Goal: Task Accomplishment & Management: Manage account settings

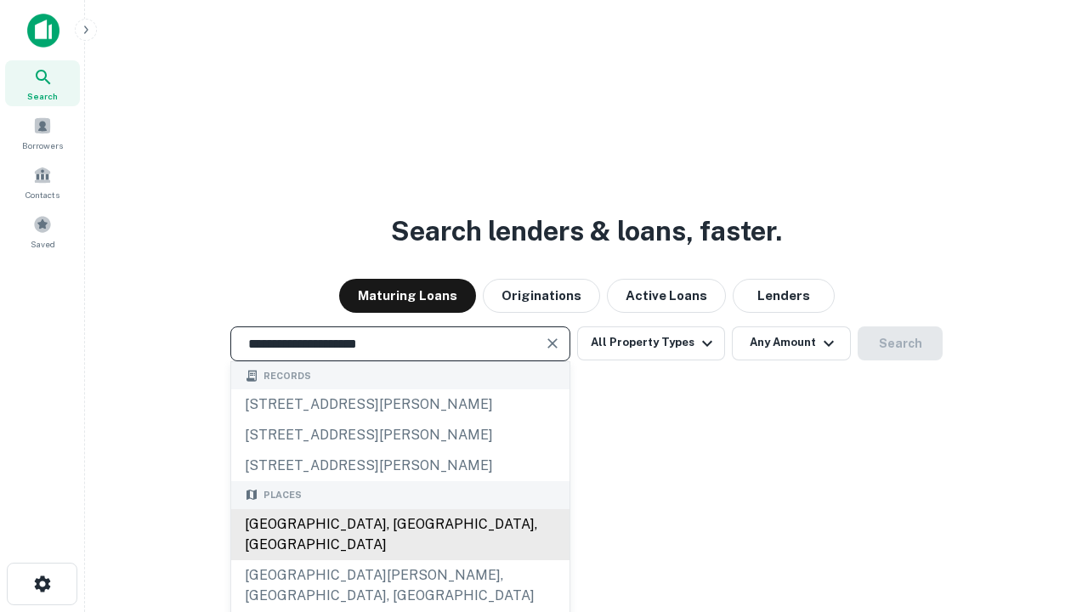
click at [400, 560] on div "[GEOGRAPHIC_DATA], [GEOGRAPHIC_DATA], [GEOGRAPHIC_DATA]" at bounding box center [400, 534] width 338 height 51
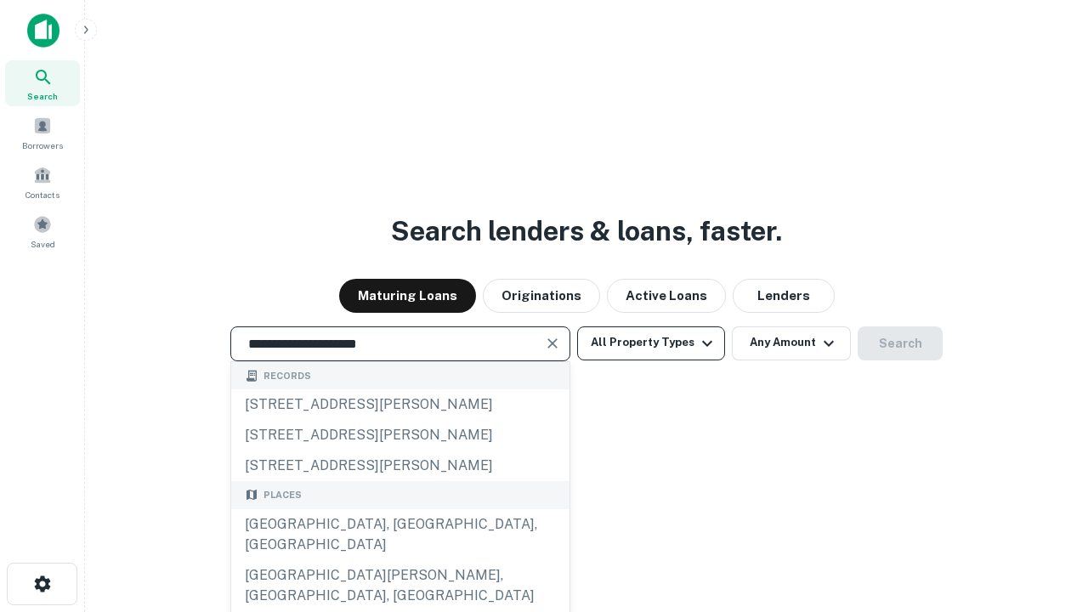
type input "**********"
click at [651, 343] on button "All Property Types" at bounding box center [651, 344] width 148 height 34
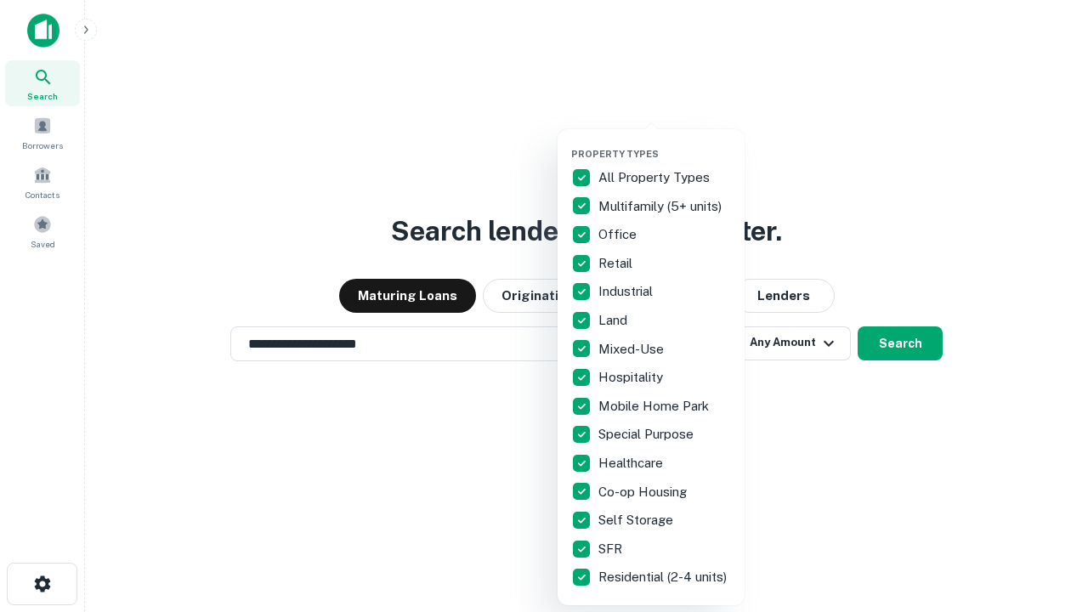
click at [665, 143] on button "button" at bounding box center [664, 143] width 187 height 1
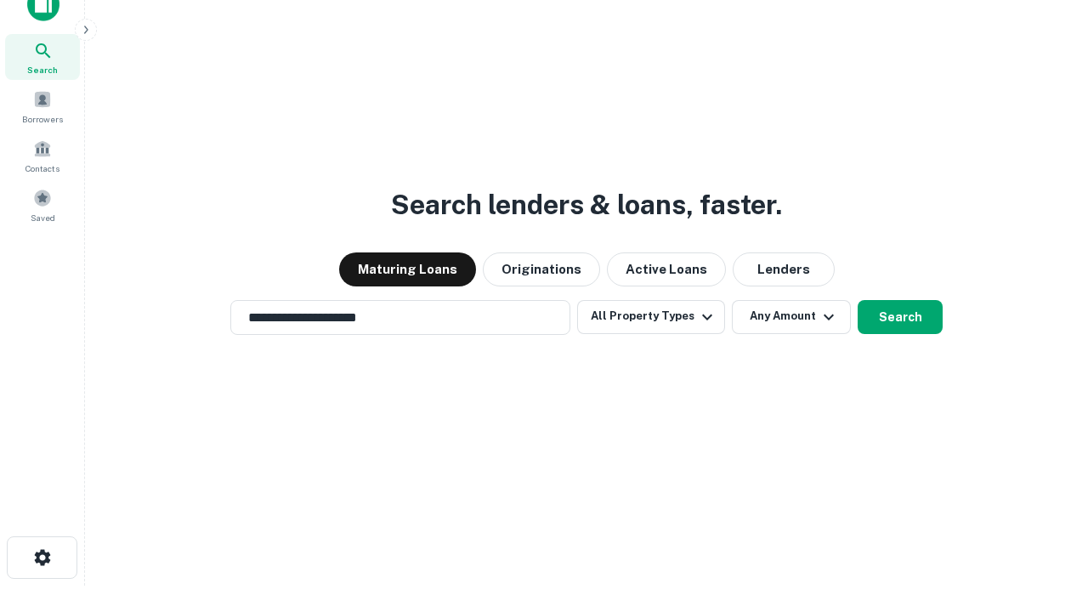
scroll to position [10, 205]
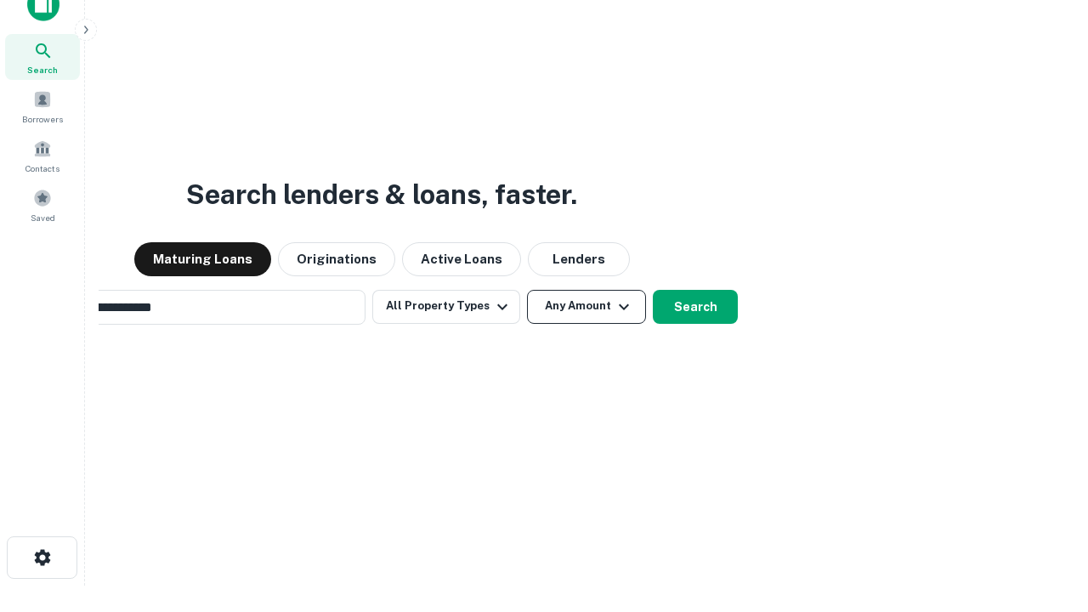
click at [527, 290] on button "Any Amount" at bounding box center [586, 307] width 119 height 34
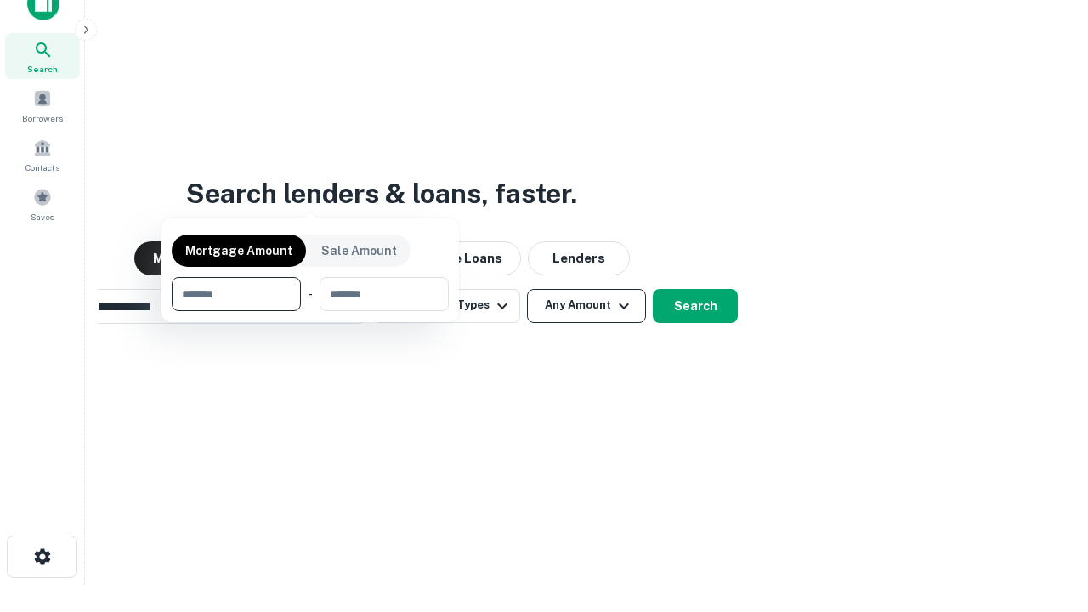
scroll to position [122, 481]
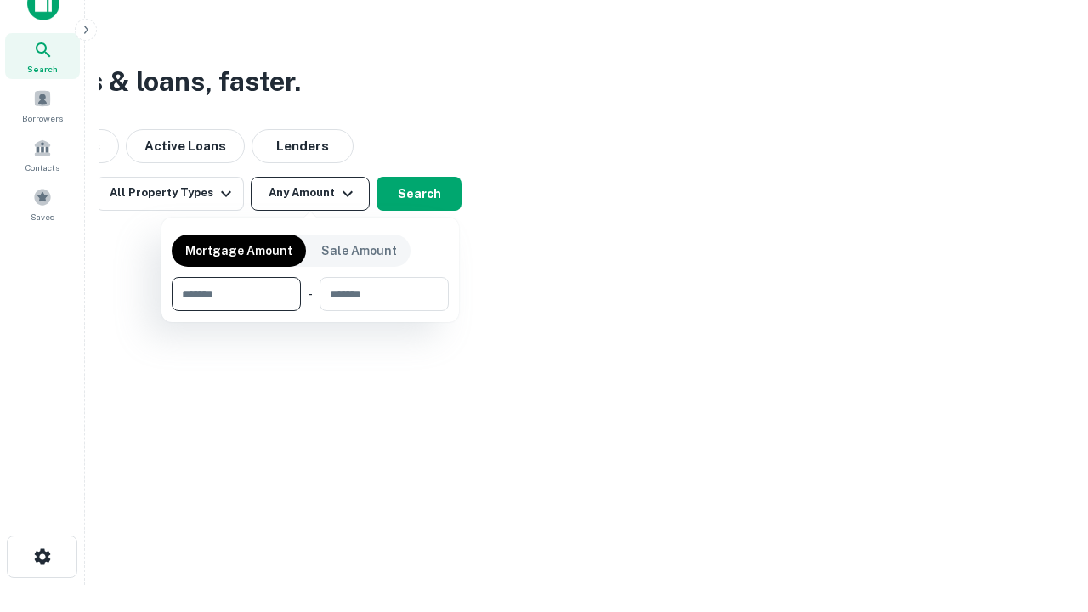
type input "*******"
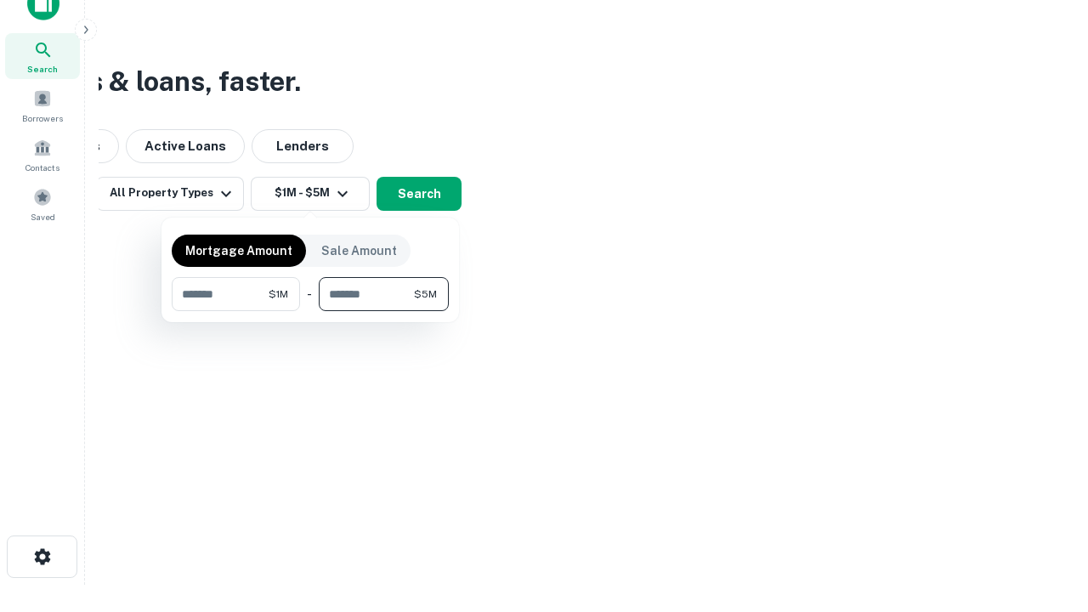
type input "*******"
click at [310, 311] on button "button" at bounding box center [310, 311] width 277 height 1
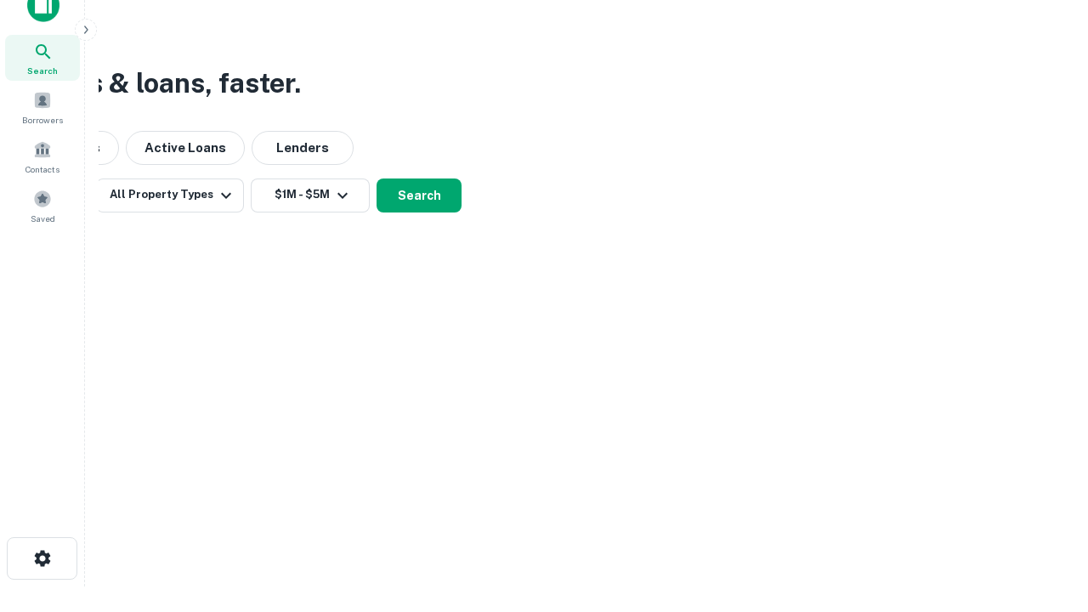
scroll to position [10, 314]
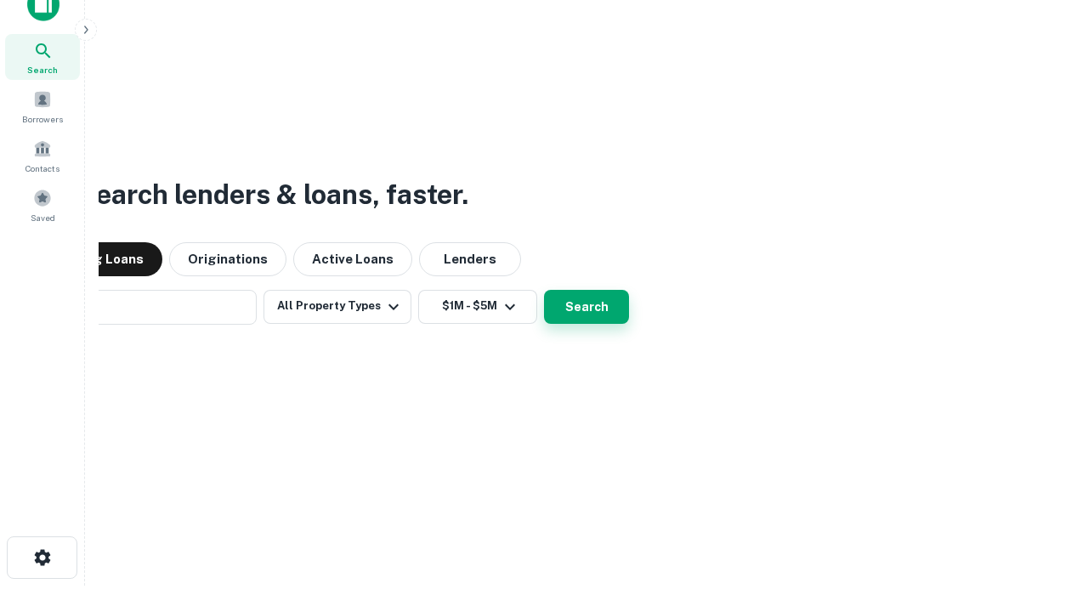
click at [544, 290] on button "Search" at bounding box center [586, 307] width 85 height 34
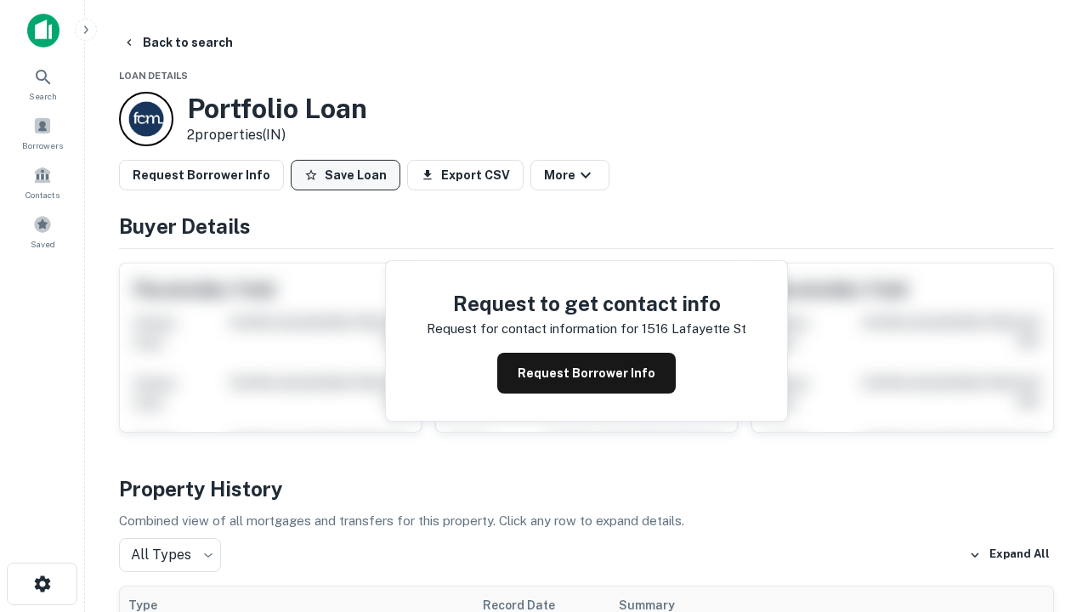
click at [345, 175] on button "Save Loan" at bounding box center [346, 175] width 110 height 31
click at [349, 175] on button "Loan Saved" at bounding box center [349, 175] width 117 height 31
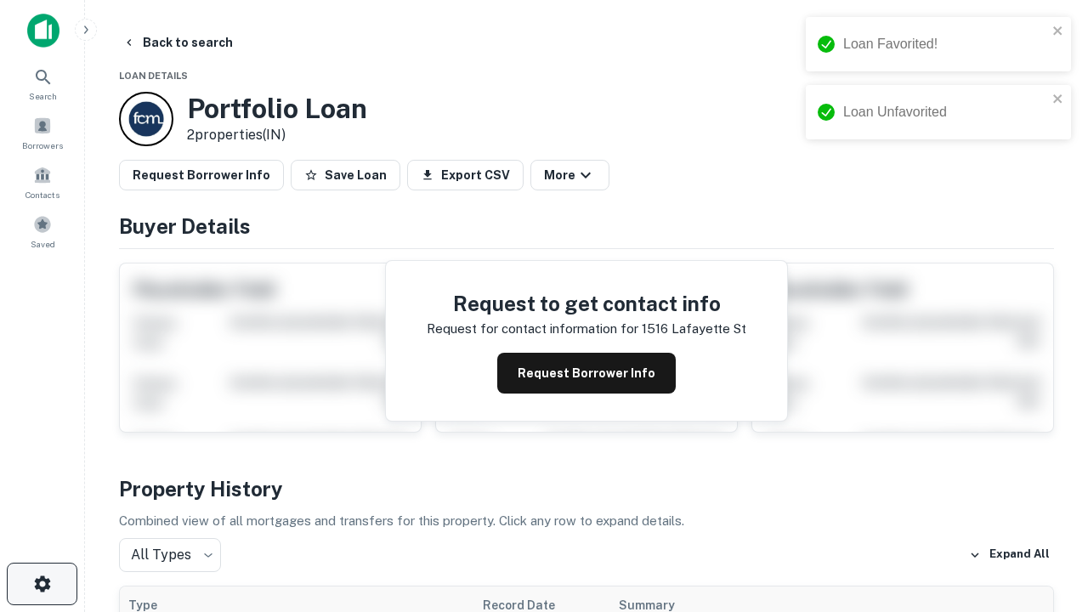
click at [42, 584] on icon "button" at bounding box center [42, 584] width 20 height 20
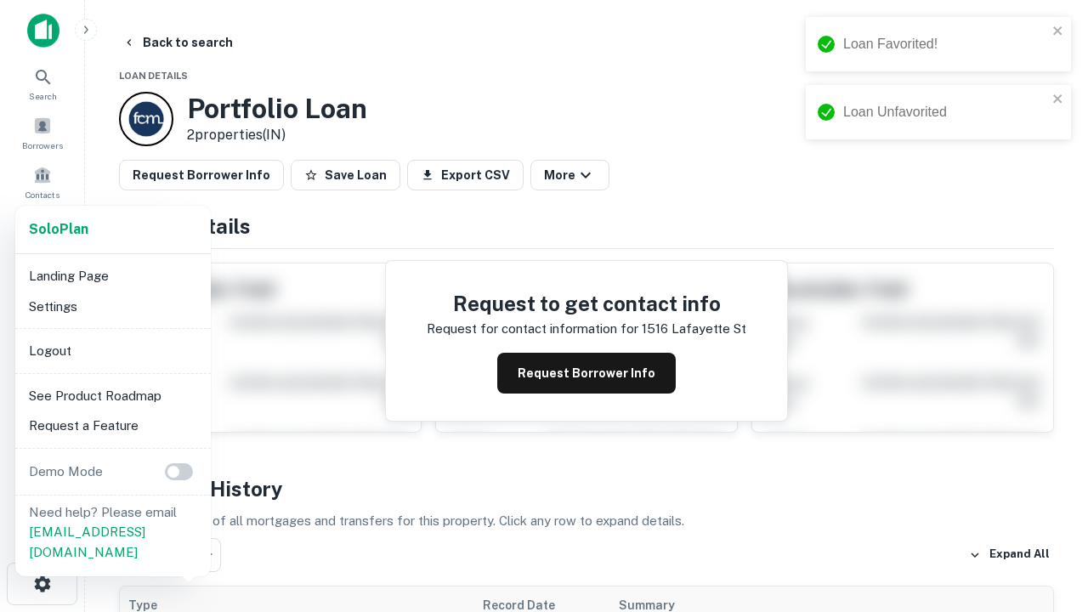
click at [112, 350] on li "Logout" at bounding box center [113, 351] width 182 height 31
